Goal: Transaction & Acquisition: Purchase product/service

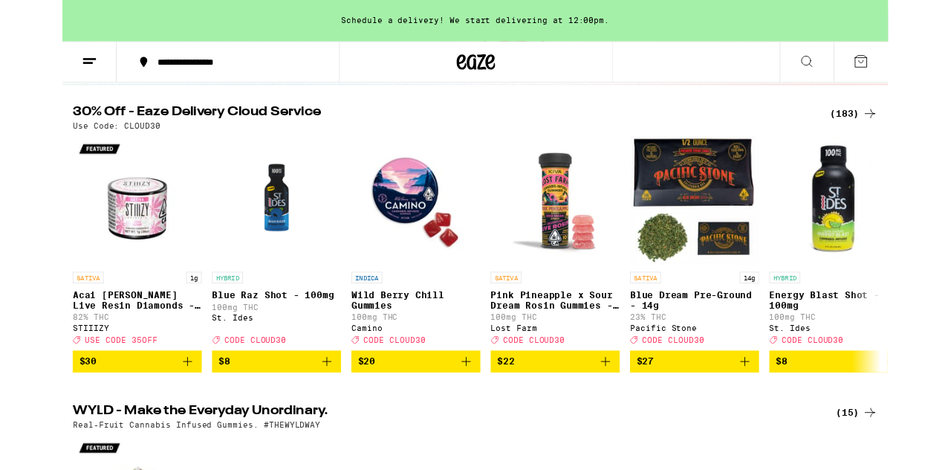
scroll to position [135, 0]
